Goal: Obtain resource: Download file/media

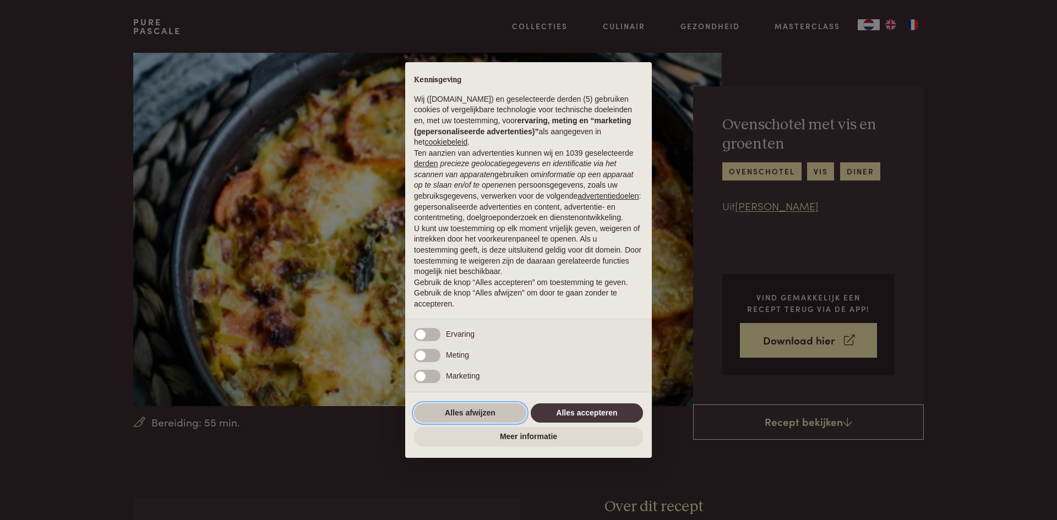
click at [491, 413] on button "Alles afwijzen" at bounding box center [470, 414] width 112 height 20
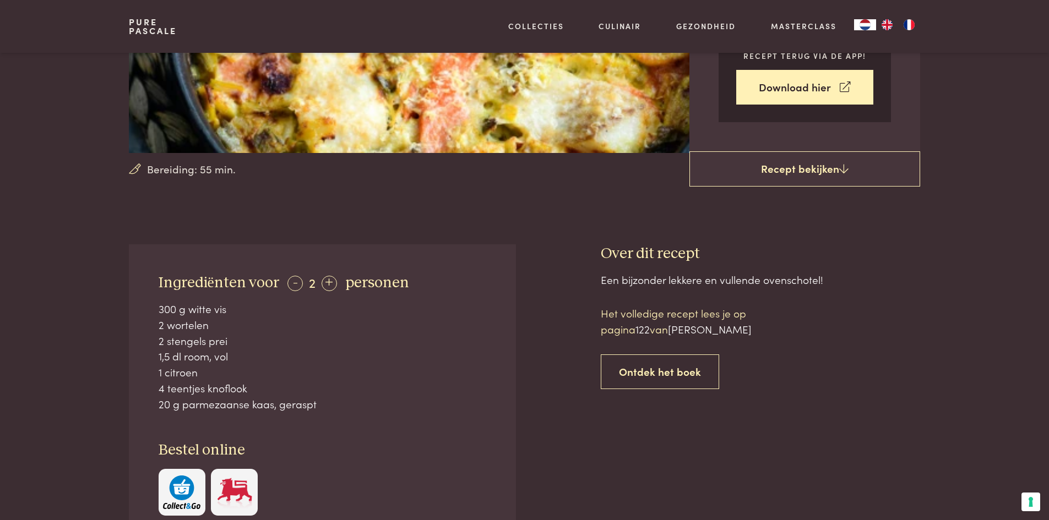
scroll to position [165, 0]
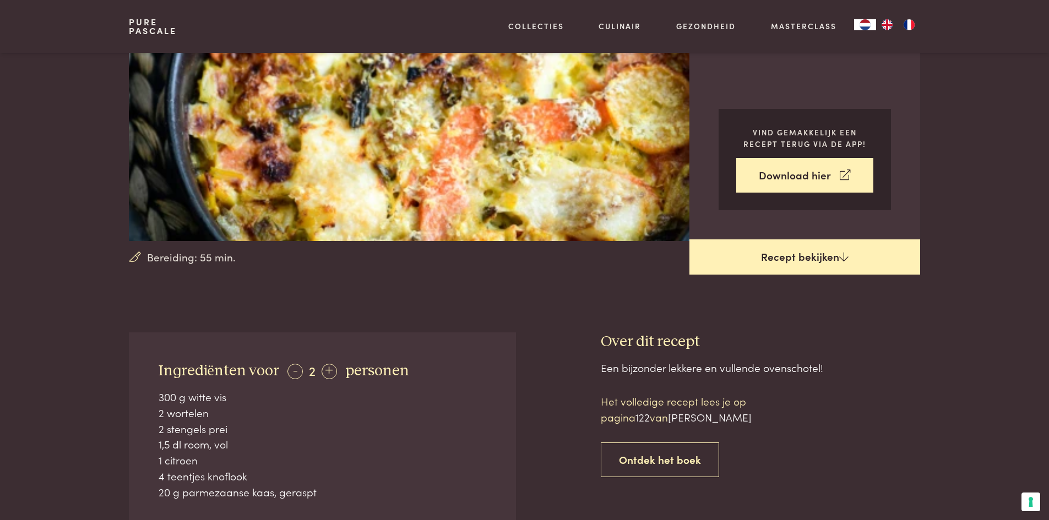
click at [807, 255] on link "Recept bekijken" at bounding box center [804, 256] width 231 height 35
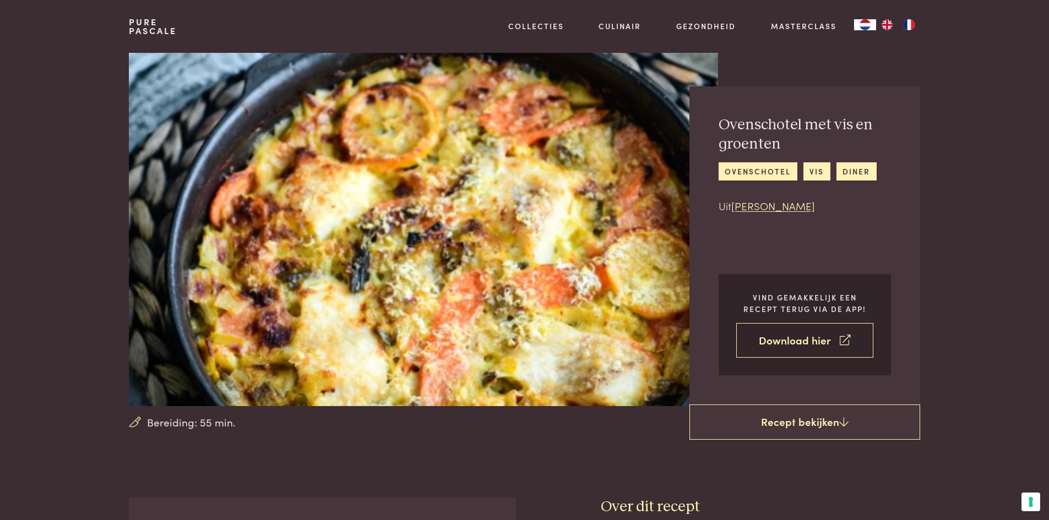
click at [792, 347] on link "Download hier" at bounding box center [804, 340] width 137 height 35
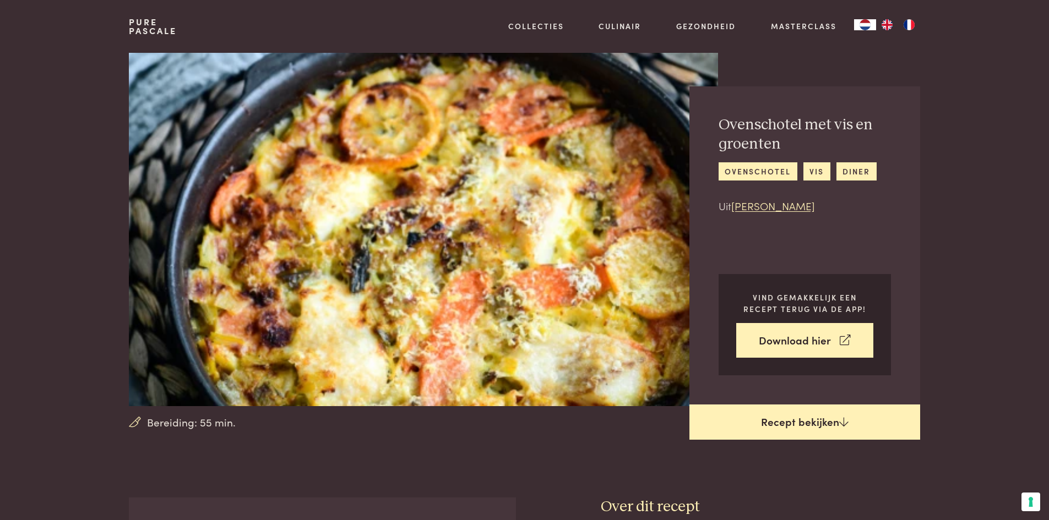
click at [821, 421] on link "Recept bekijken" at bounding box center [804, 422] width 231 height 35
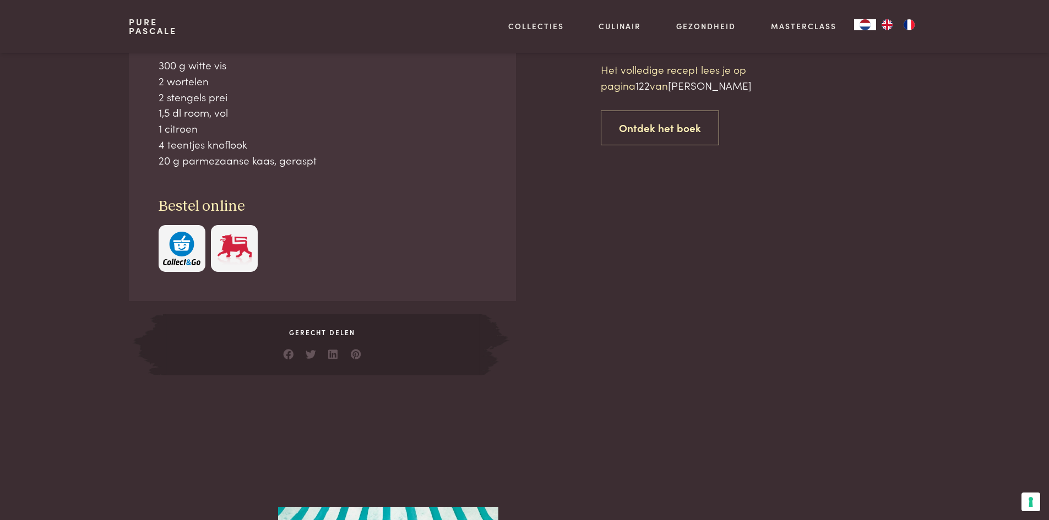
scroll to position [498, 0]
click at [669, 132] on link "Ontdek het boek" at bounding box center [660, 127] width 118 height 35
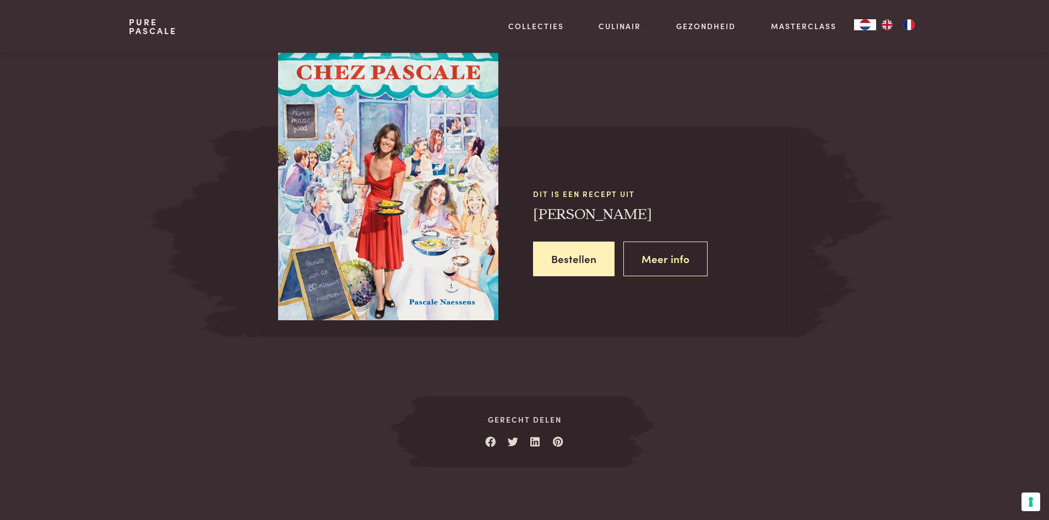
scroll to position [989, 0]
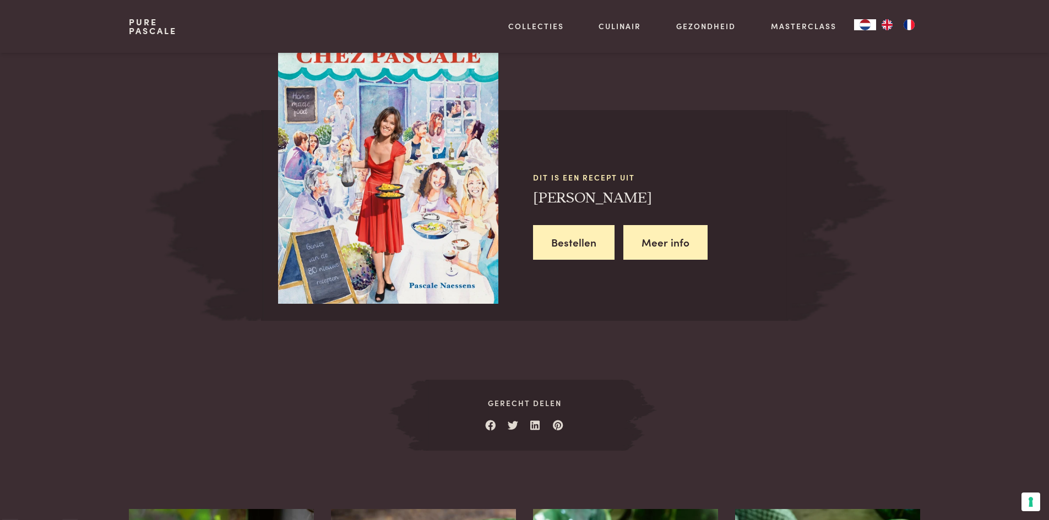
click at [663, 242] on link "Meer info" at bounding box center [665, 242] width 84 height 35
